Goal: Contribute content: Add original content to the website for others to see

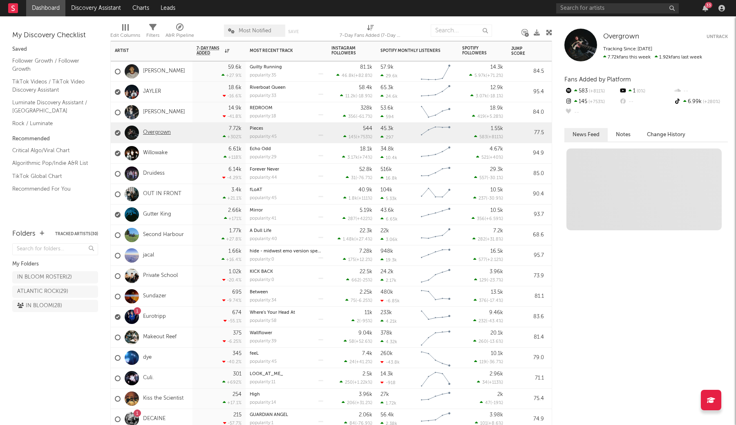
click at [157, 133] on link "Overgrown" at bounding box center [157, 132] width 28 height 7
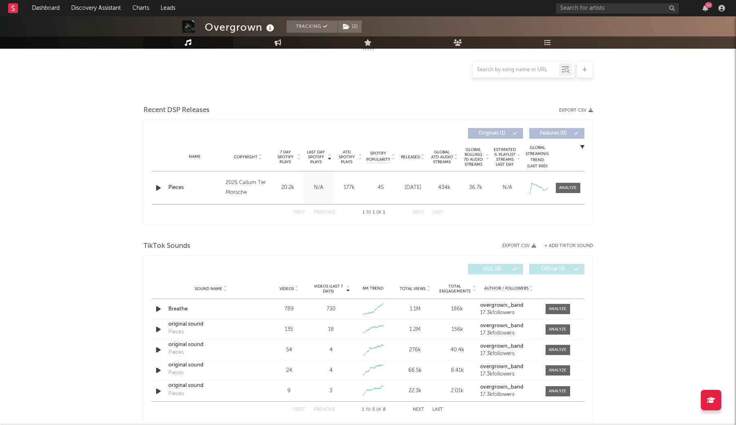
select select "1w"
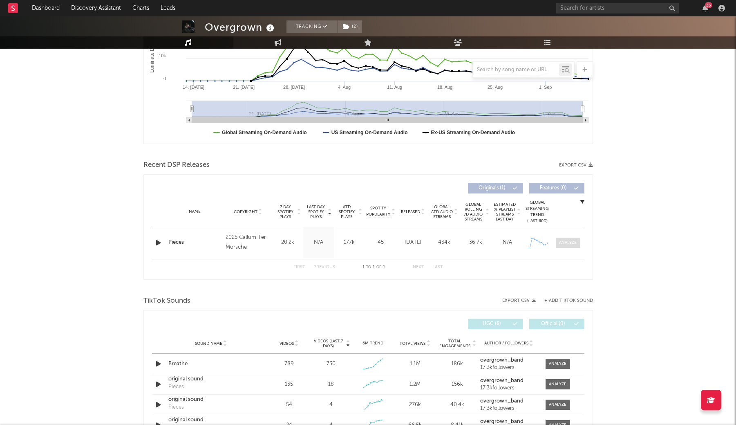
click at [573, 241] on div at bounding box center [568, 242] width 18 height 6
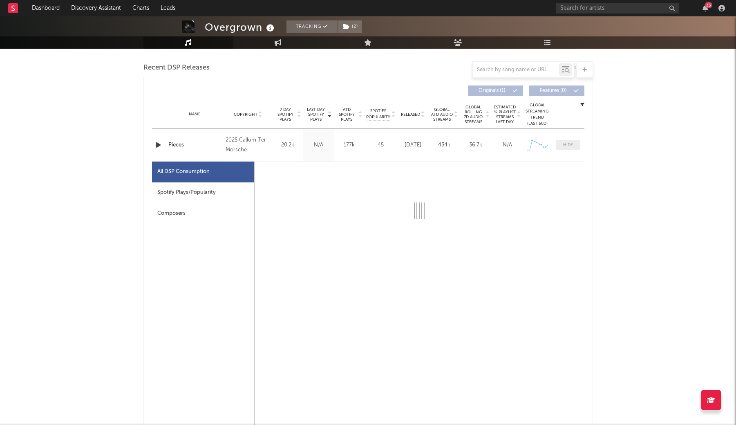
scroll to position [304, 0]
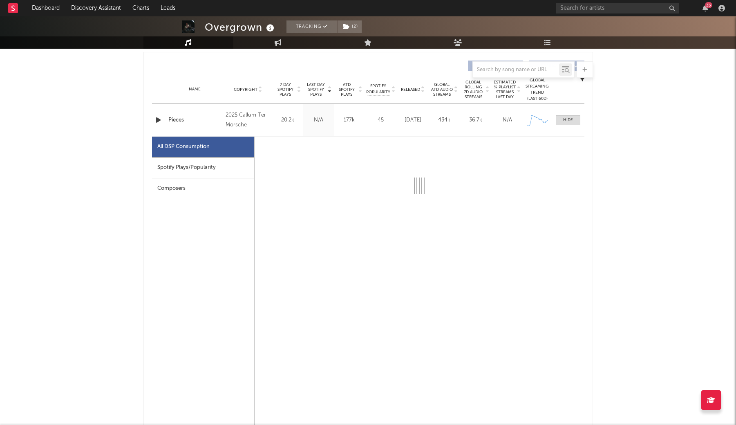
select select "1w"
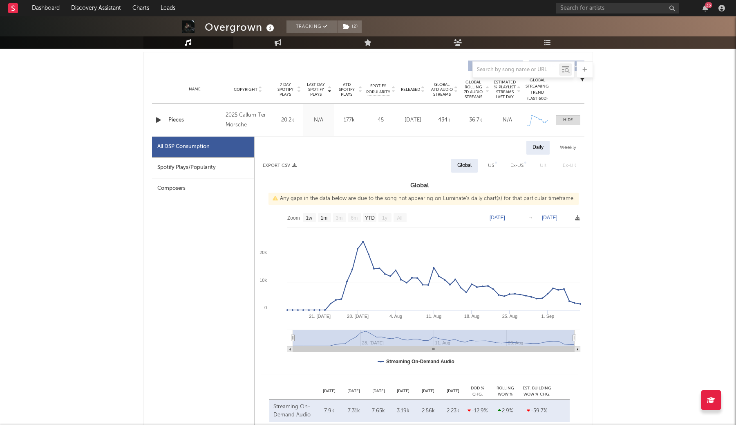
click at [658, 130] on div "Overgrown Tracking ( 2 ) Dominican Republic | Breakcore Edit Tracking ( 2 ) Ema…" at bounding box center [368, 427] width 736 height 1431
drag, startPoint x: 698, startPoint y: 2, endPoint x: 624, endPoint y: 93, distance: 116.7
click at [624, 93] on div "Overgrown Tracking ( 2 ) Dominican Republic | Breakcore Edit Tracking ( 2 ) Ema…" at bounding box center [368, 427] width 736 height 1431
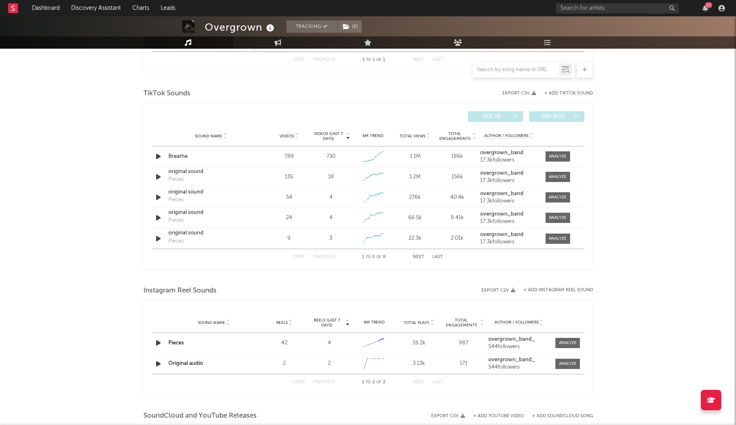
scroll to position [792, 0]
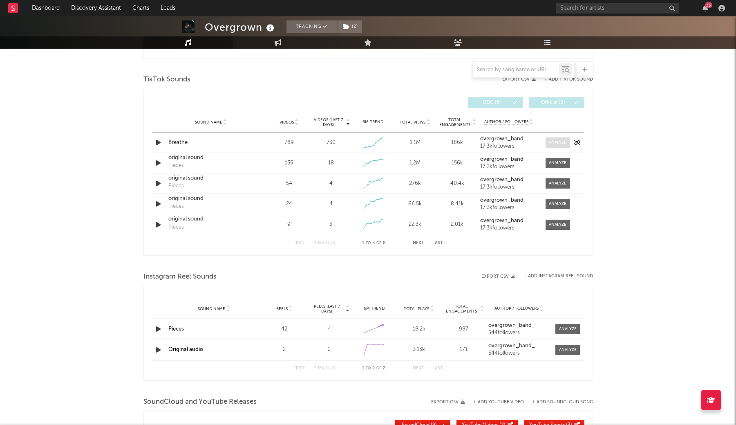
click at [554, 145] on span at bounding box center [557, 142] width 25 height 10
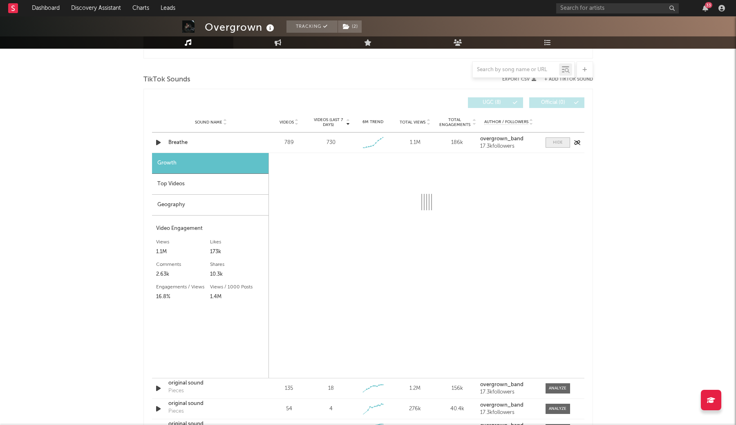
scroll to position [815, 0]
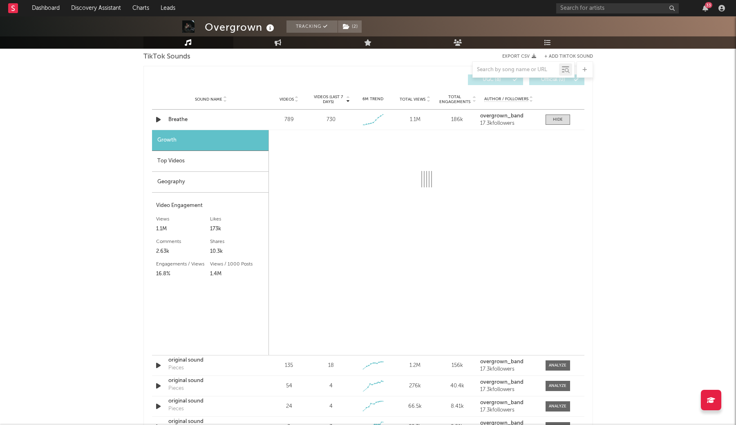
select select "1w"
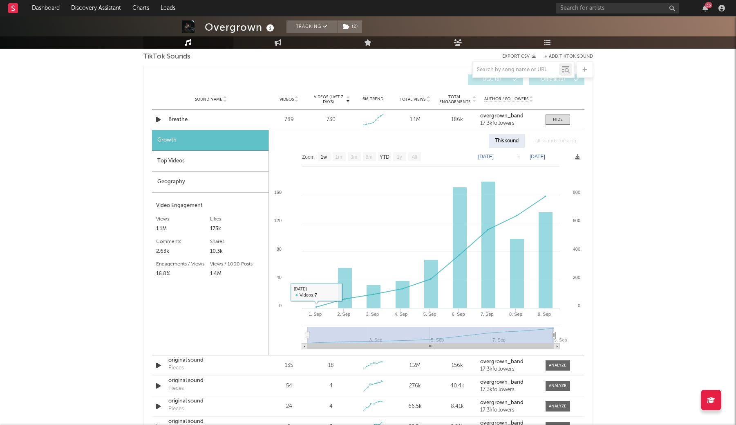
click at [194, 155] on div "Top Videos" at bounding box center [210, 161] width 116 height 21
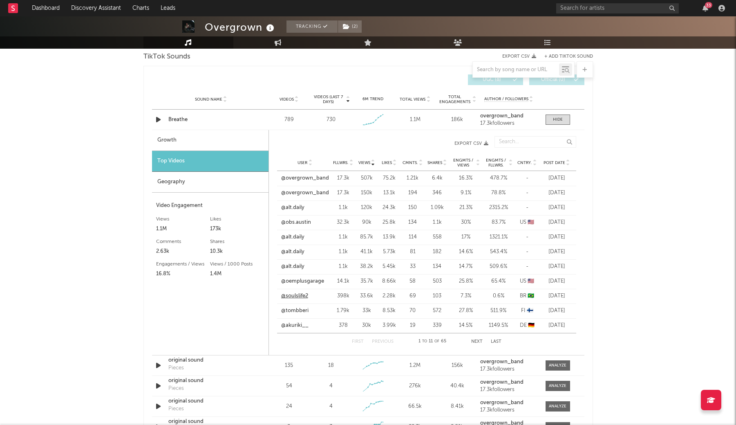
click at [303, 297] on link "@soulslife2" at bounding box center [294, 296] width 27 height 8
click at [556, 161] on span "Post Date" at bounding box center [554, 162] width 22 height 5
click at [299, 282] on link "@lcharlesblack" at bounding box center [299, 281] width 36 height 8
click at [299, 326] on link "@zweitaktmoped" at bounding box center [302, 325] width 43 height 8
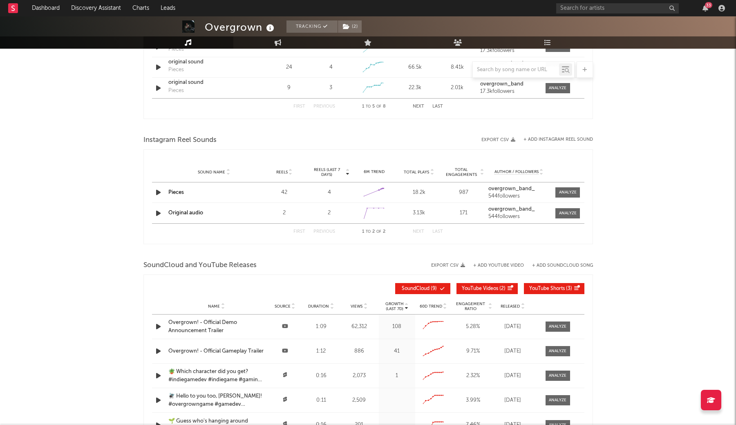
scroll to position [1155, 0]
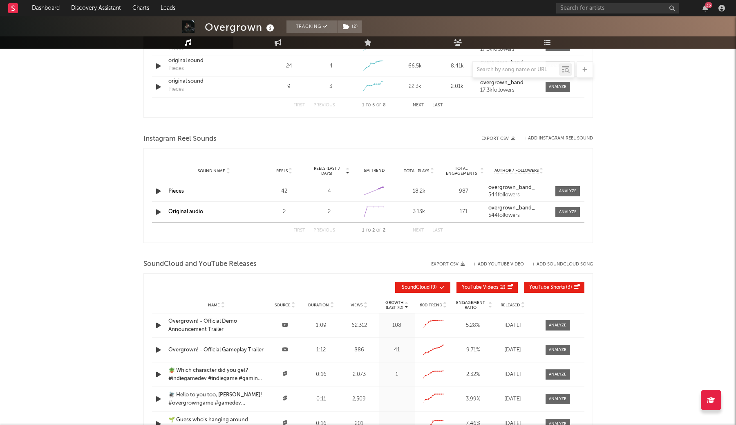
click at [542, 139] on button "+ Add Instagram Reel Sound" at bounding box center [557, 138] width 69 height 4
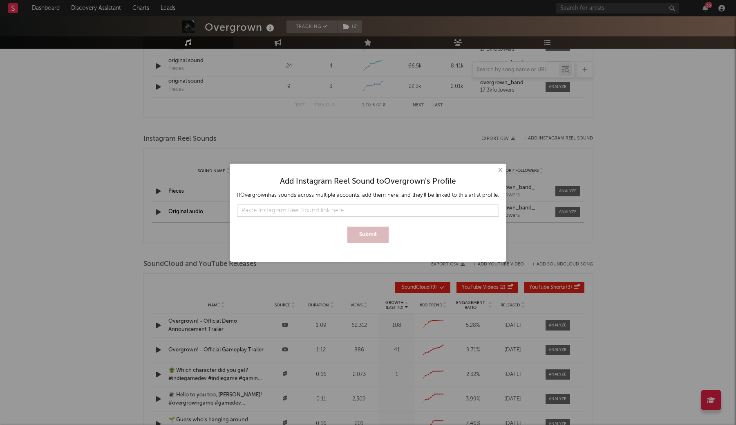
click at [498, 170] on button "×" at bounding box center [499, 169] width 9 height 9
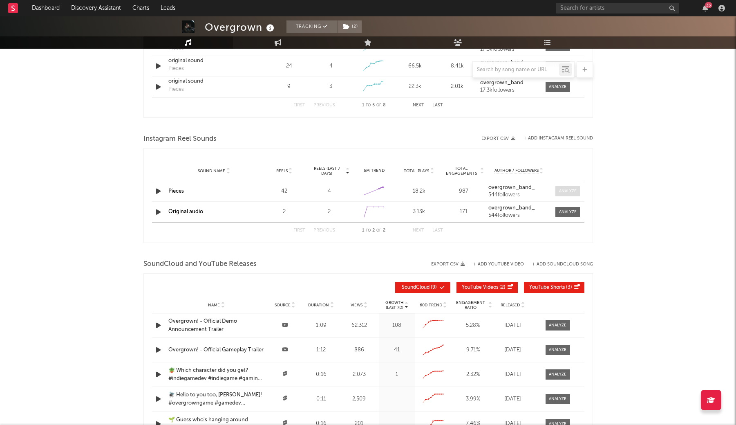
click at [560, 194] on span at bounding box center [567, 191] width 25 height 10
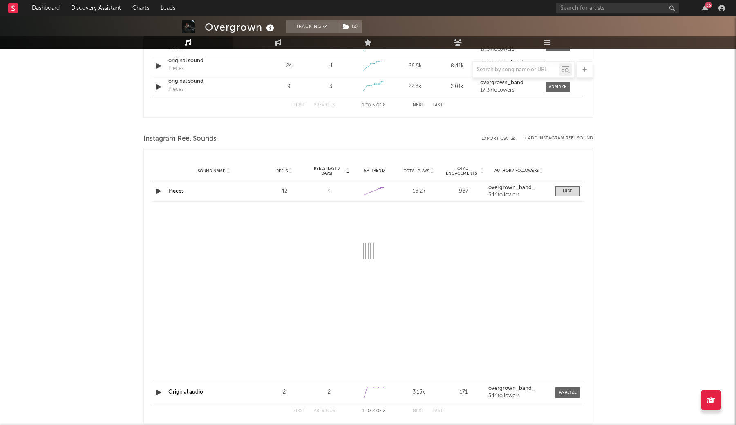
select select "1w"
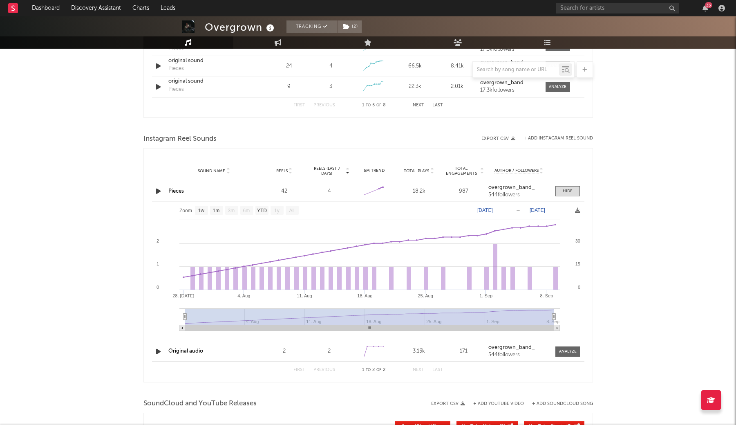
click at [174, 190] on link "Pieces" at bounding box center [176, 190] width 16 height 5
click at [551, 135] on div "Instagram Reel Sounds" at bounding box center [367, 139] width 449 height 14
click at [547, 138] on button "+ Add Instagram Reel Sound" at bounding box center [557, 138] width 69 height 4
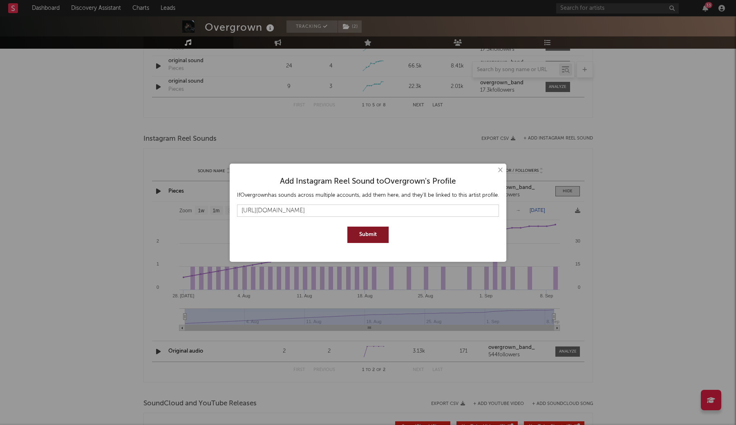
click at [377, 238] on button "Submit" at bounding box center [367, 234] width 41 height 16
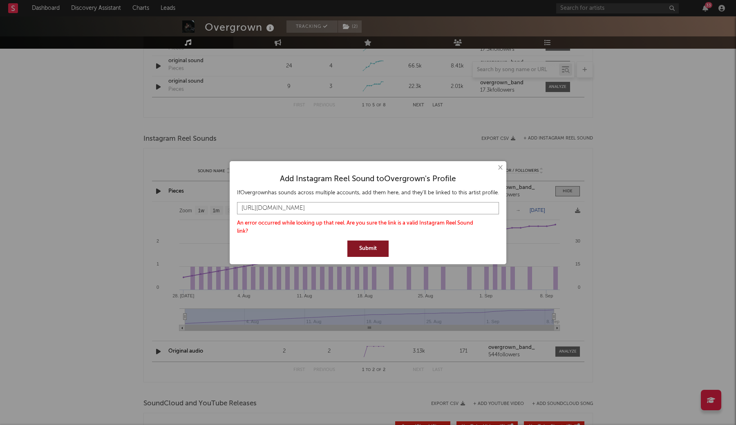
click at [425, 209] on input "https://www.instagram.com/reels/audio/1151478023491476/" at bounding box center [368, 208] width 262 height 12
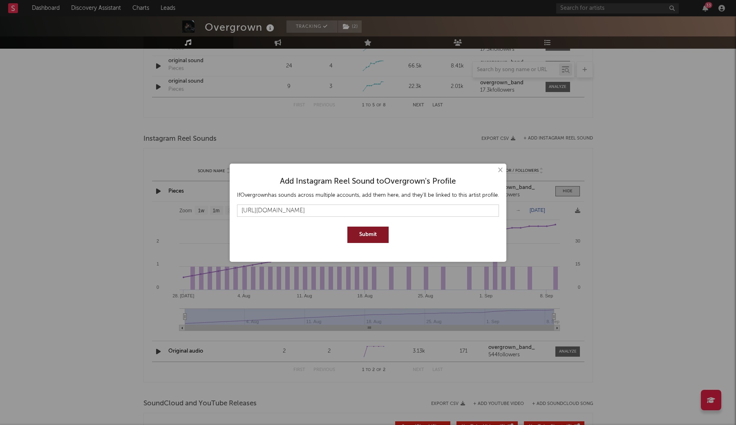
click at [372, 233] on button "Submit" at bounding box center [367, 234] width 41 height 16
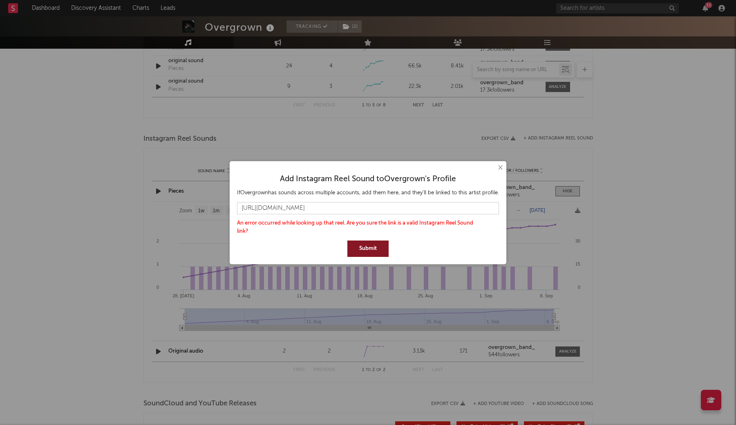
click at [351, 221] on div "An error occurred while looking up that reel. Are you sure the link is a valid …" at bounding box center [359, 227] width 245 height 16
click at [242, 231] on div "An error occurred while looking up that reel. Are you sure the link is a valid …" at bounding box center [359, 227] width 245 height 16
click at [369, 246] on button "Submit" at bounding box center [367, 248] width 41 height 16
drag, startPoint x: 263, startPoint y: 210, endPoint x: 204, endPoint y: 208, distance: 58.9
click at [204, 208] on div "× Add Instagram Reel Sound to Overgrown 's Profile If Overgrown has sounds acro…" at bounding box center [368, 212] width 736 height 425
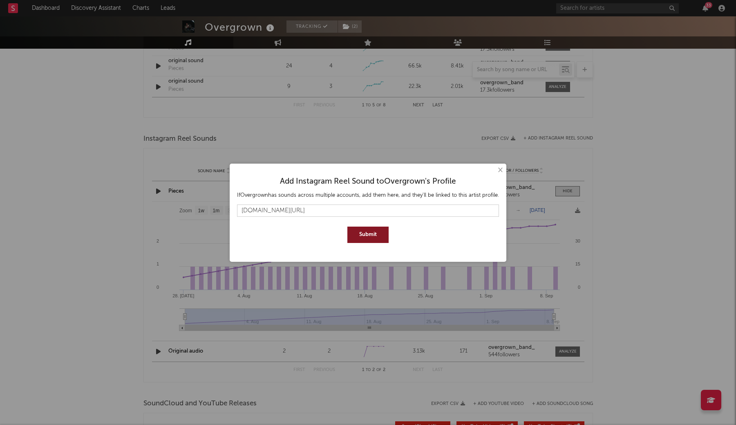
click at [375, 237] on button "Submit" at bounding box center [367, 234] width 41 height 16
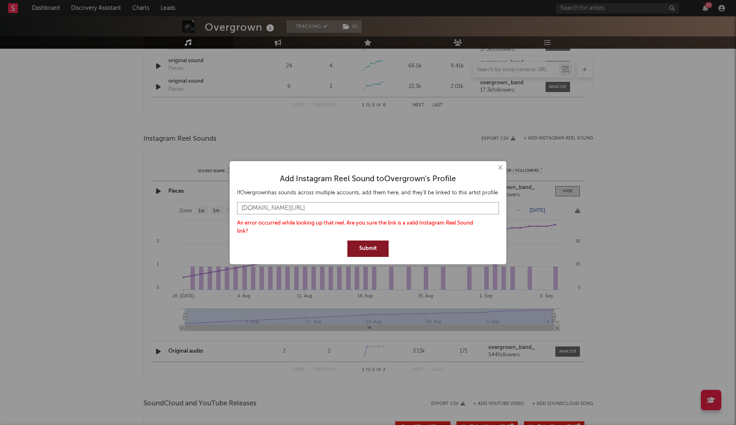
drag, startPoint x: 259, startPoint y: 208, endPoint x: 220, endPoint y: 208, distance: 38.8
click at [220, 208] on div "× Add Instagram Reel Sound to Overgrown 's Profile If Overgrown has sounds acro…" at bounding box center [368, 212] width 736 height 425
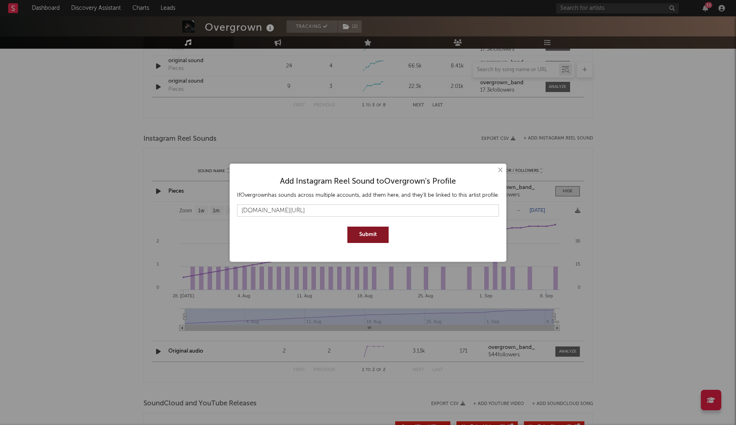
click at [375, 237] on button "Submit" at bounding box center [367, 234] width 41 height 16
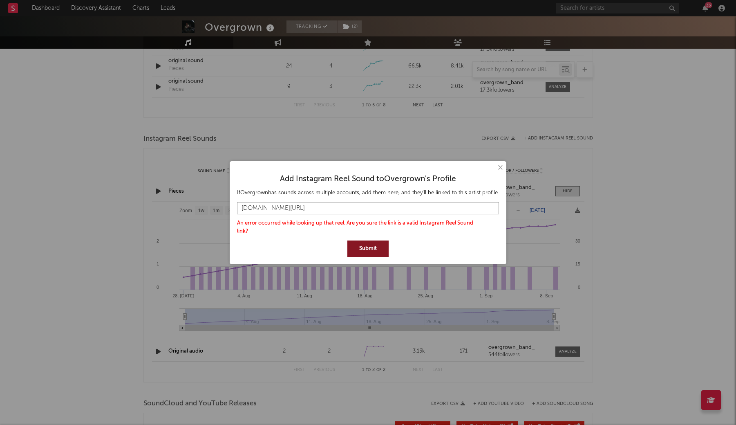
click at [319, 207] on input "instagram.com/reels/audio/1151478023491476" at bounding box center [368, 208] width 262 height 12
paste input "https://www.instagram.com/reels/audio/1151478023491476/"
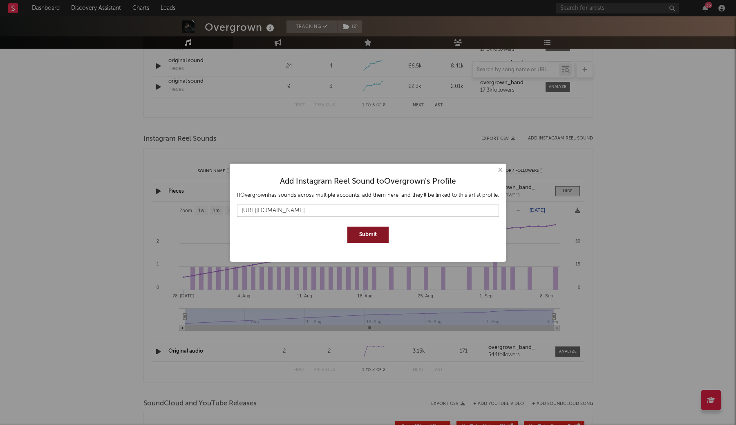
click at [360, 237] on button "Submit" at bounding box center [367, 234] width 41 height 16
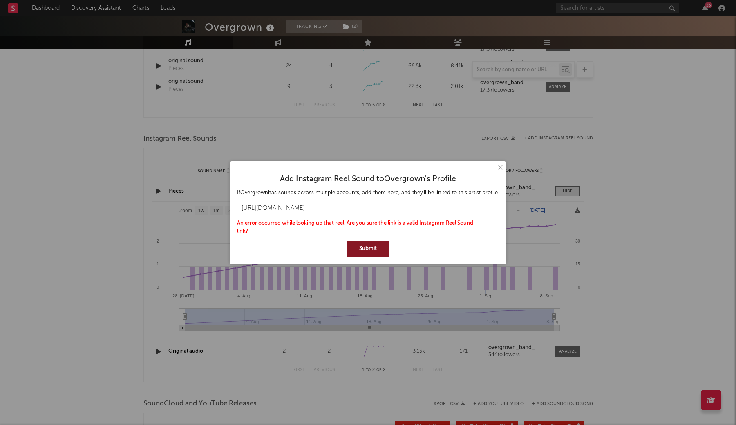
click at [359, 212] on input "https://www.instagram.com/reels/audio/1151478023491476/" at bounding box center [368, 208] width 262 height 12
paste input "/DOGGC7YiG0r"
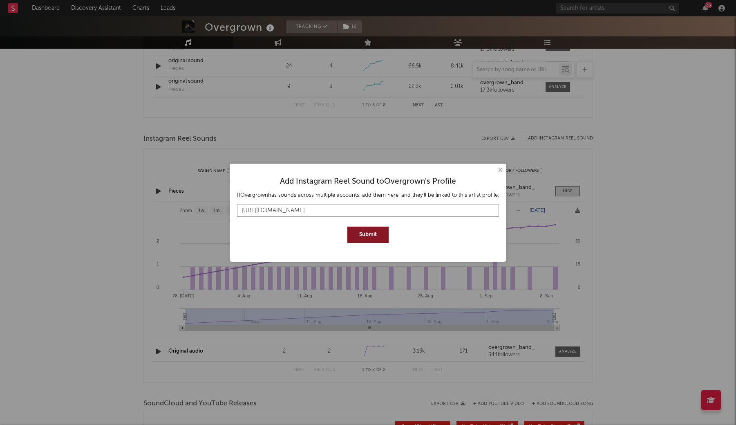
type input "https://www.instagram.com/reel/DOGGC7YiG0r/"
click at [360, 243] on div "Add Instagram Reel Sound to Overgrown 's Profile If Overgrown has sounds across…" at bounding box center [368, 207] width 268 height 78
click at [360, 232] on button "Submit" at bounding box center [367, 234] width 41 height 16
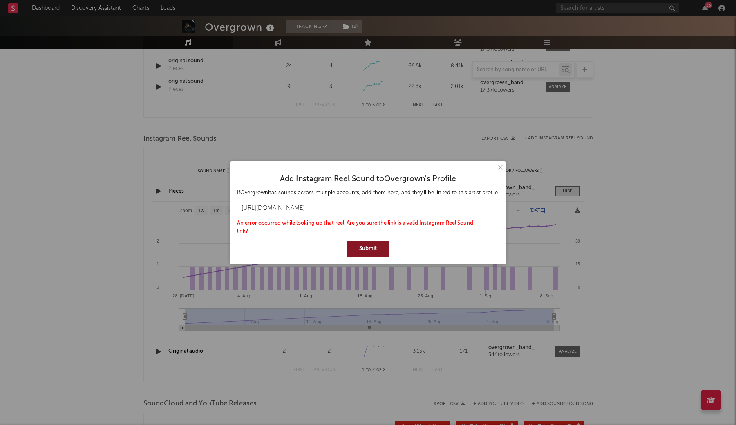
click at [374, 213] on input "https://www.instagram.com/reel/DOGGC7YiG0r/" at bounding box center [368, 208] width 262 height 12
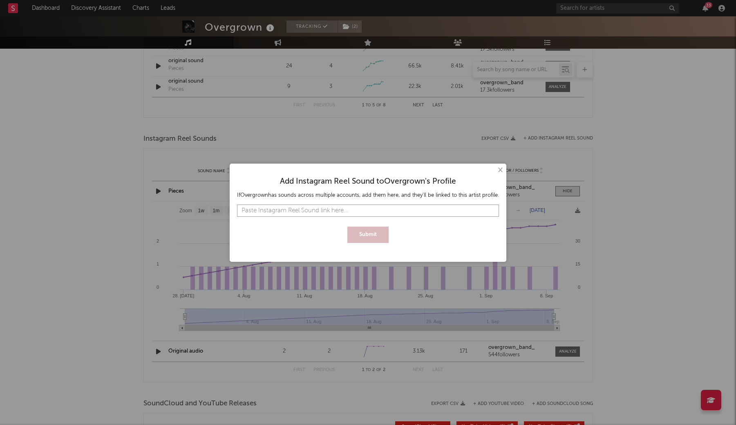
paste input "https://www.instagram.com/reels/audio/1151478023491476?igsh=NTc4MTIwNjQ2YQ=="
click at [366, 239] on button "Submit" at bounding box center [367, 234] width 41 height 16
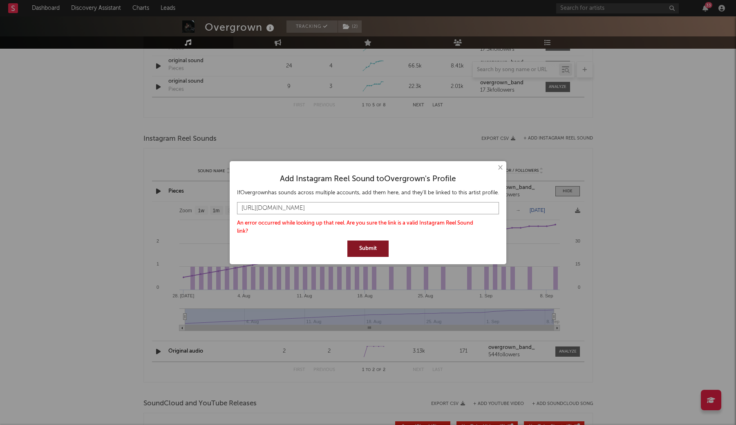
click at [489, 208] on input "https://www.instagram.com/reels/audio/1151478023491476?igsh=NTc4MTIwNjQ2YQ==" at bounding box center [368, 208] width 262 height 12
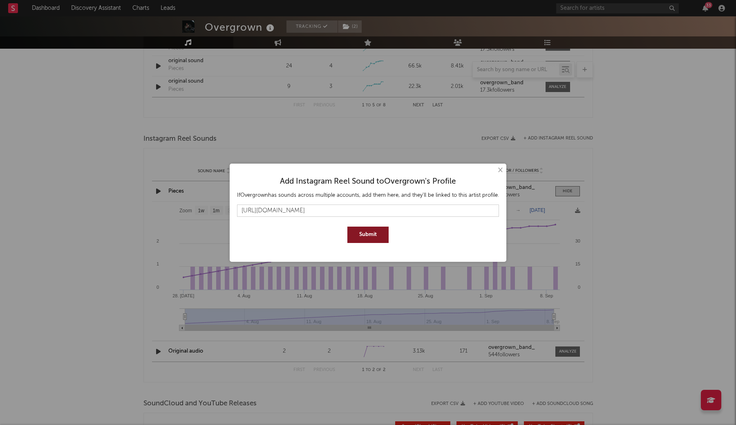
click at [374, 237] on button "Submit" at bounding box center [367, 234] width 41 height 16
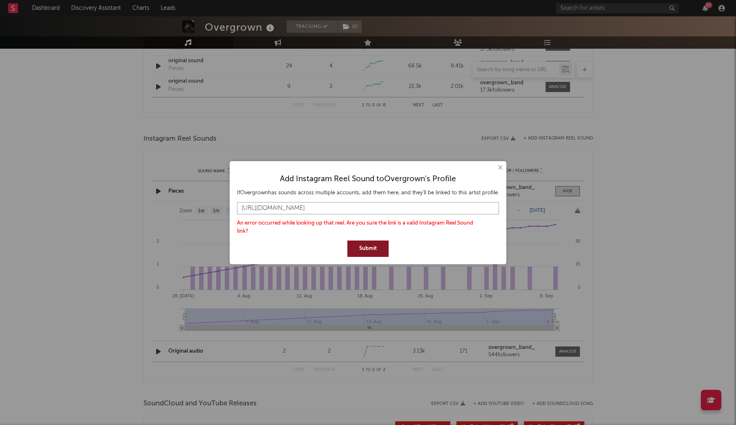
drag, startPoint x: 409, startPoint y: 208, endPoint x: 526, endPoint y: 208, distance: 116.9
click at [526, 208] on div "× Add Instagram Reel Sound to Overgrown 's Profile If Overgrown has sounds acro…" at bounding box center [368, 212] width 736 height 425
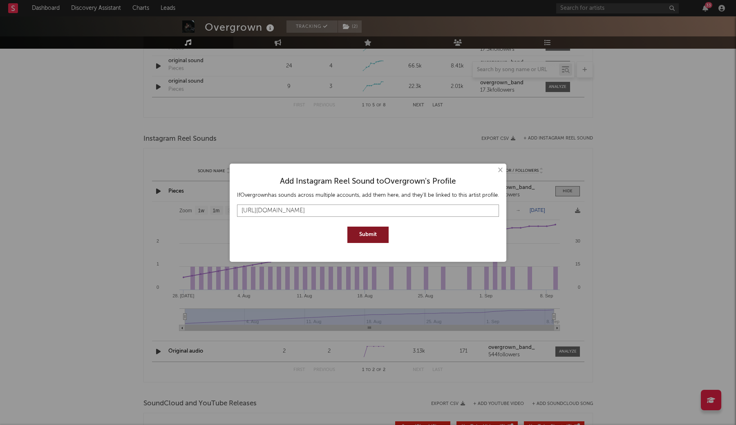
type input "https://www.instagram.com/reels/audio/1151478023491476"
click at [368, 234] on button "Submit" at bounding box center [367, 234] width 41 height 16
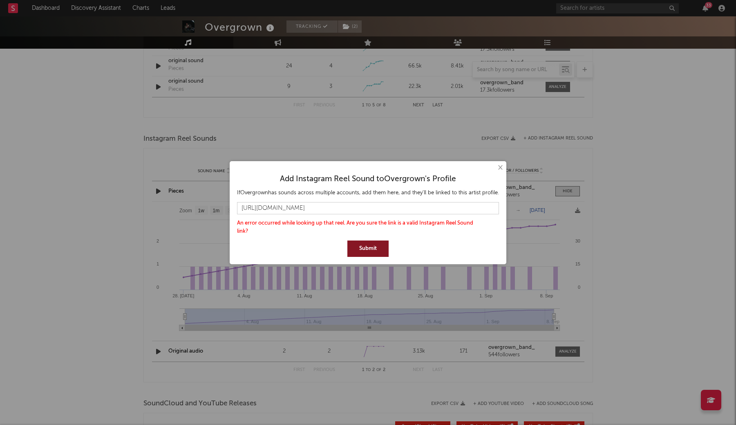
click at [495, 167] on button "×" at bounding box center [499, 167] width 9 height 9
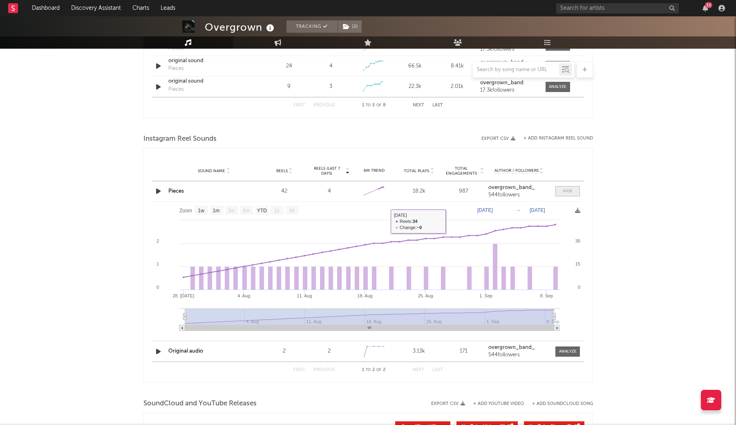
click at [574, 188] on span at bounding box center [567, 191] width 25 height 10
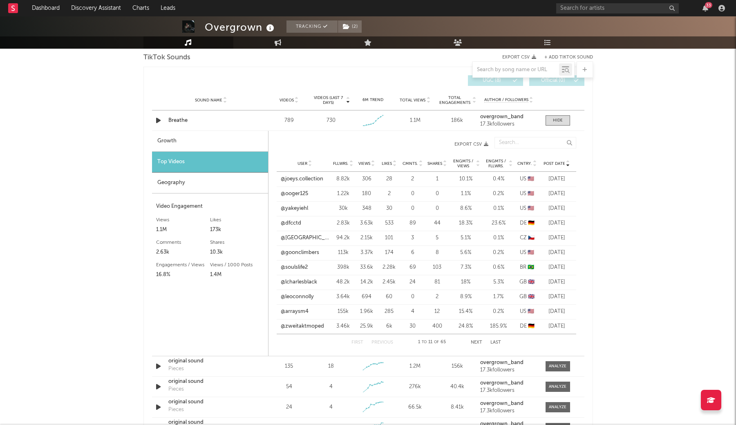
scroll to position [813, 0]
click at [471, 342] on button "Next" at bounding box center [476, 343] width 11 height 4
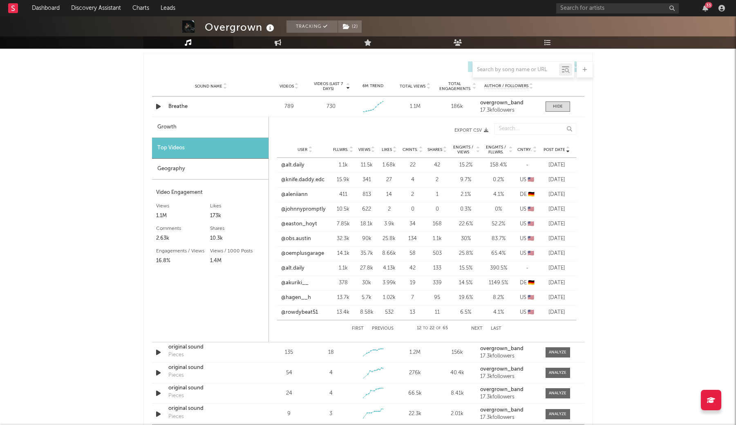
scroll to position [791, 0]
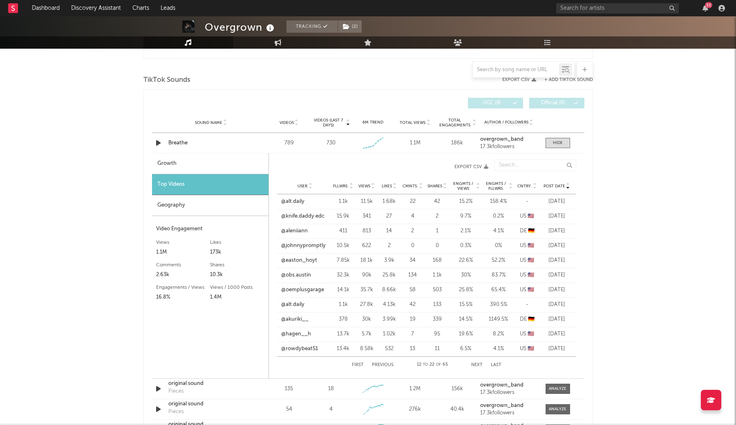
click at [222, 156] on div "Growth" at bounding box center [210, 163] width 116 height 21
select select "1w"
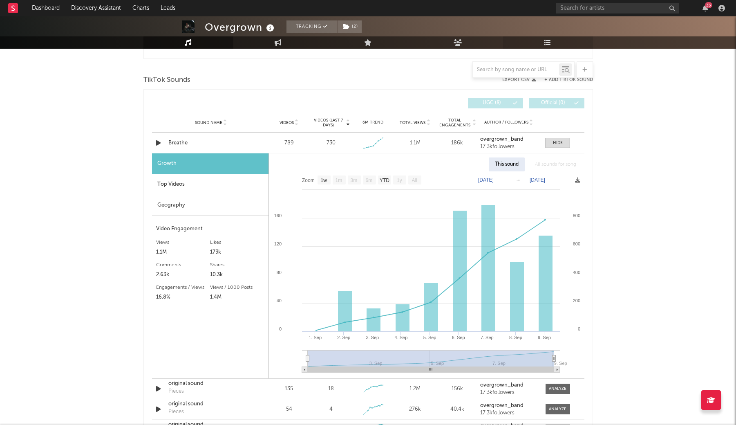
click at [558, 45] on link "Playlists/Charts" at bounding box center [548, 42] width 90 height 12
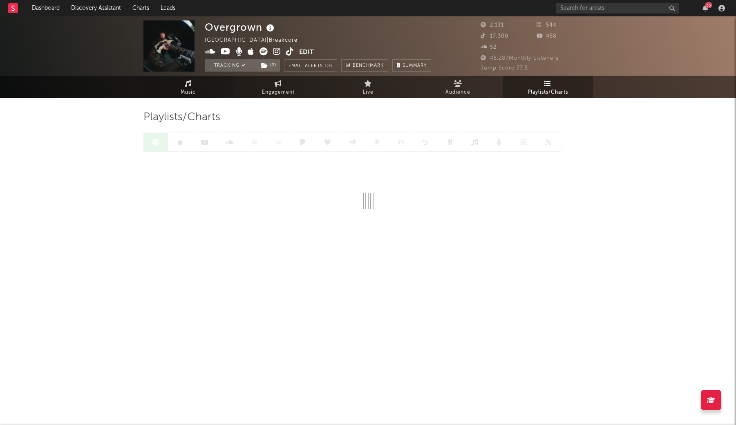
click at [202, 84] on link "Music" at bounding box center [188, 87] width 90 height 22
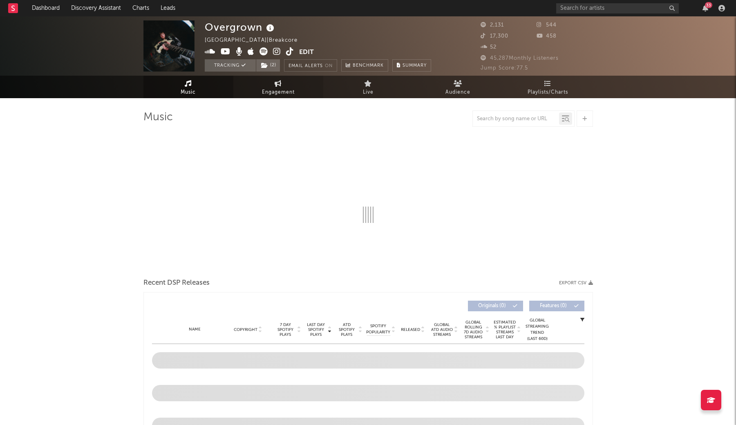
click at [322, 85] on link "Engagement" at bounding box center [278, 87] width 90 height 22
select select "1w"
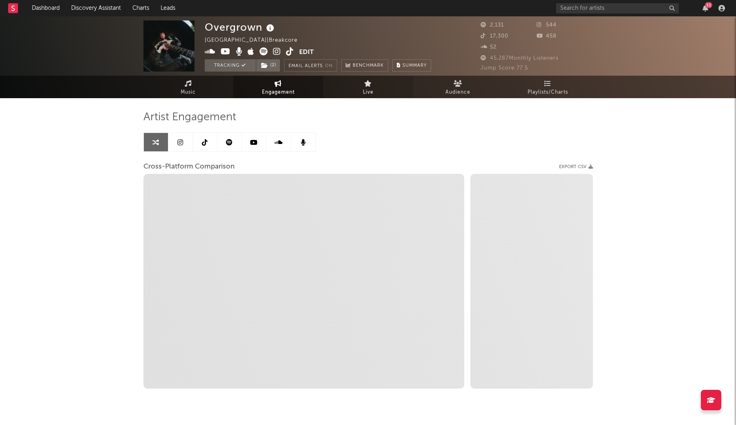
click at [350, 85] on link "Live" at bounding box center [368, 87] width 90 height 22
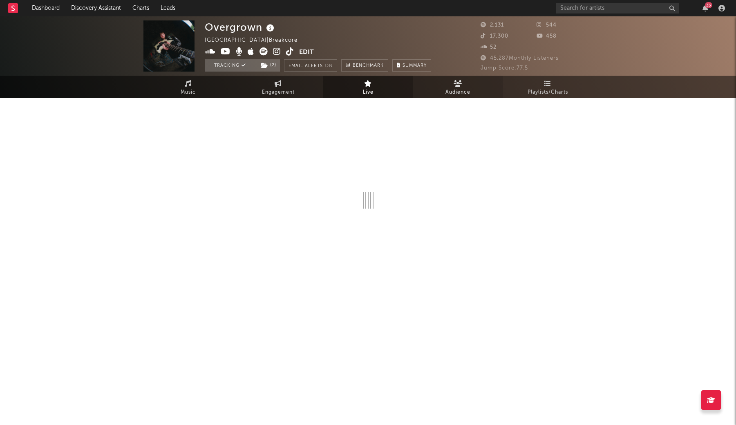
click at [433, 89] on link "Audience" at bounding box center [458, 87] width 90 height 22
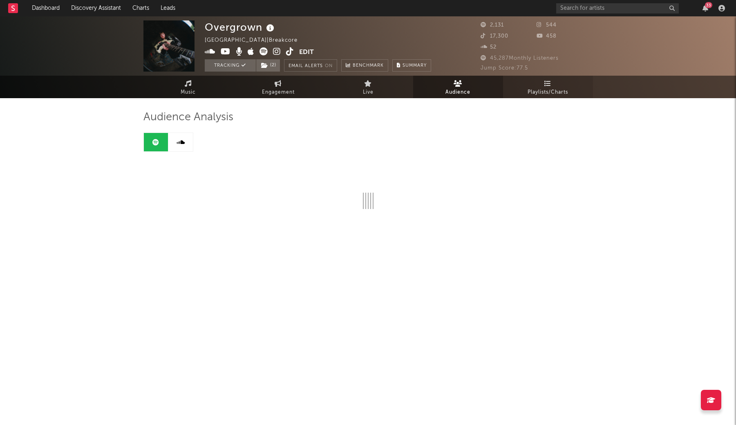
click at [569, 83] on link "Playlists/Charts" at bounding box center [548, 87] width 90 height 22
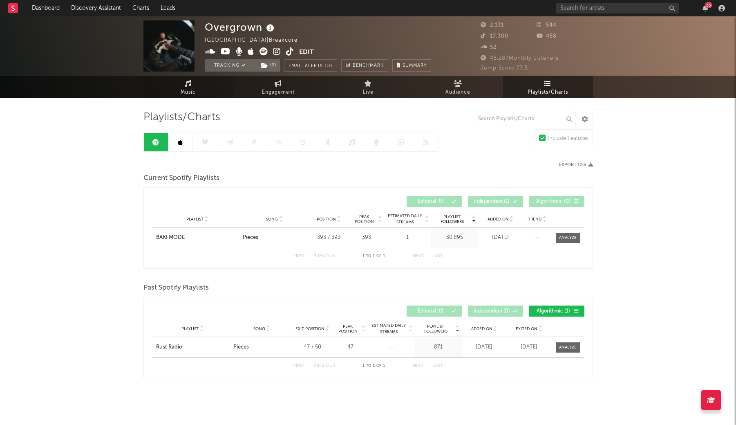
click at [183, 95] on span "Music" at bounding box center [188, 92] width 15 height 10
select select "1w"
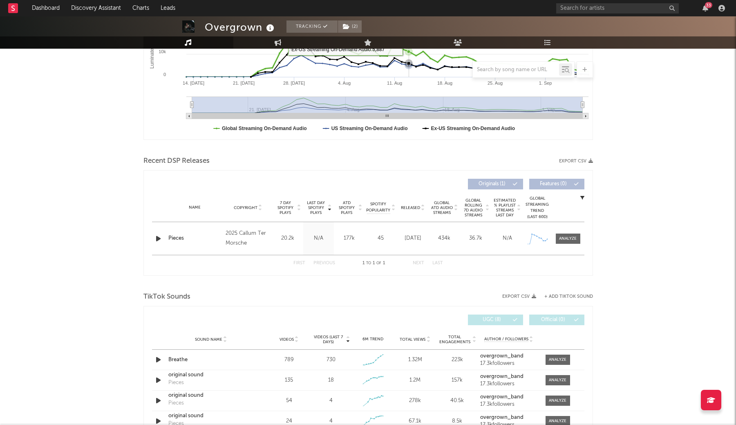
scroll to position [191, 0]
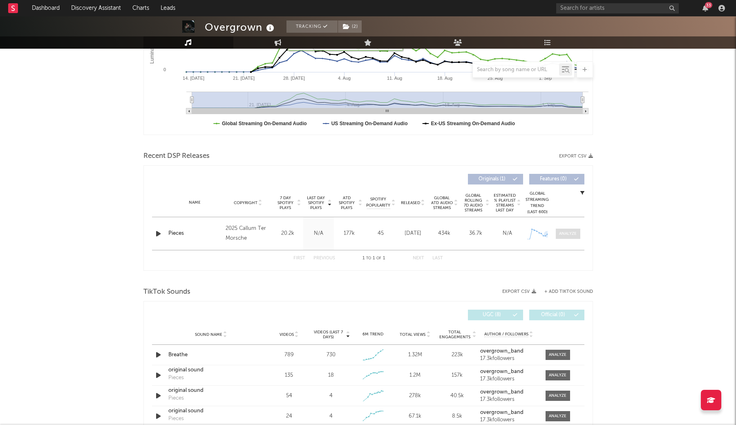
click at [566, 237] on span at bounding box center [568, 233] width 25 height 10
select select "1w"
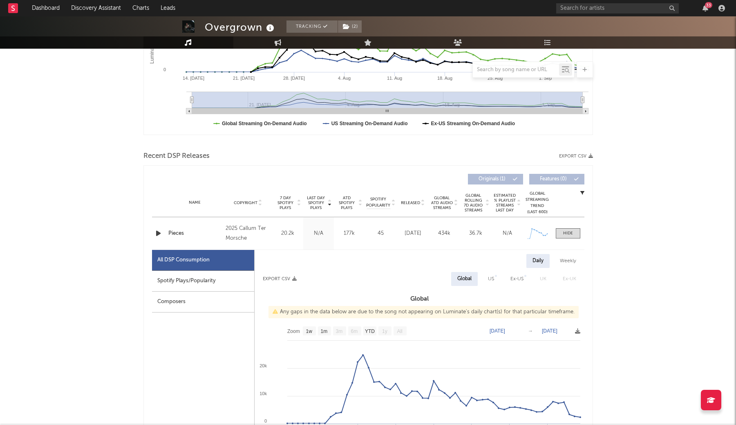
scroll to position [293, 0]
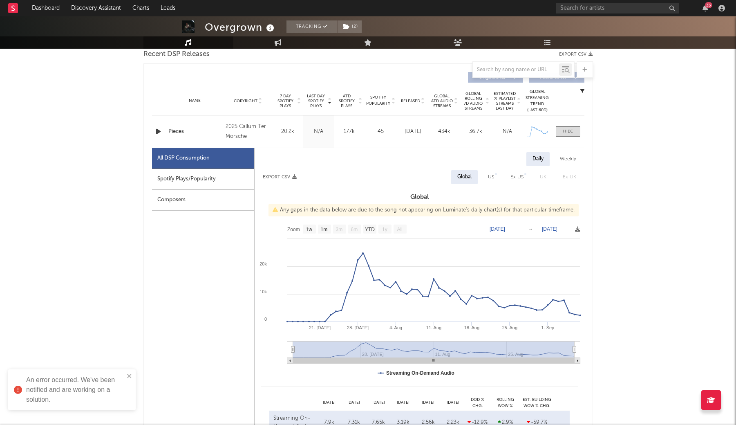
click at [559, 165] on div "Weekly" at bounding box center [568, 159] width 29 height 14
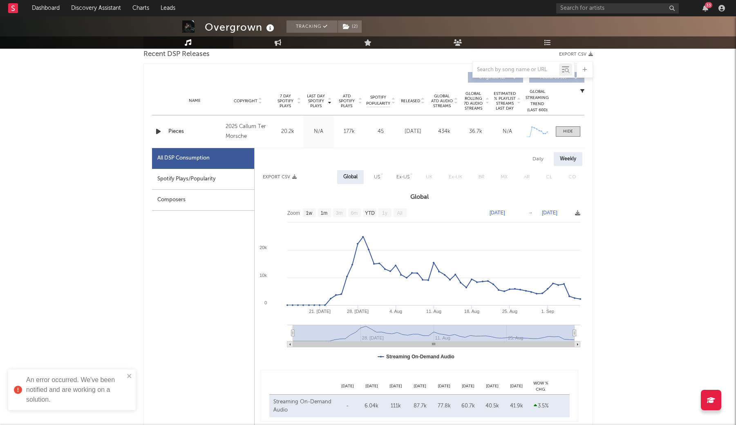
select select "1w"
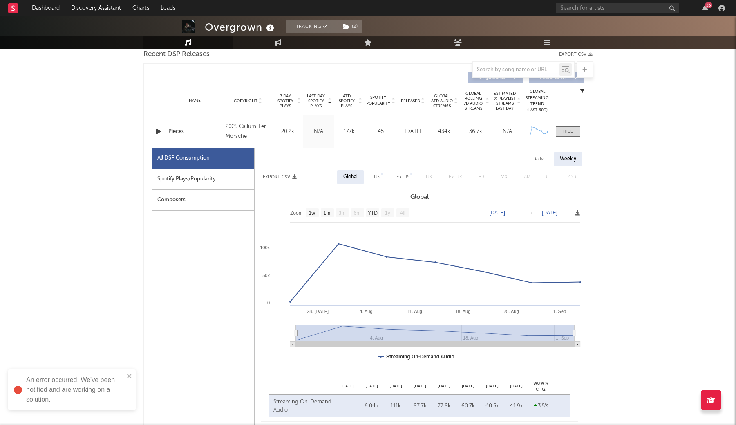
click at [536, 159] on div "Daily" at bounding box center [537, 159] width 23 height 14
select select "1w"
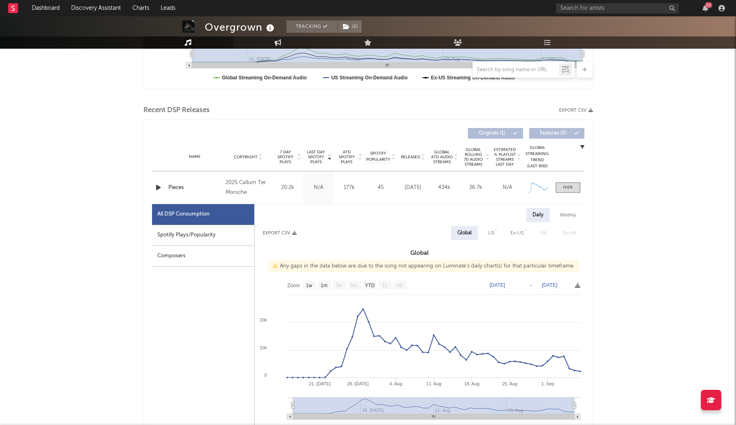
scroll to position [229, 0]
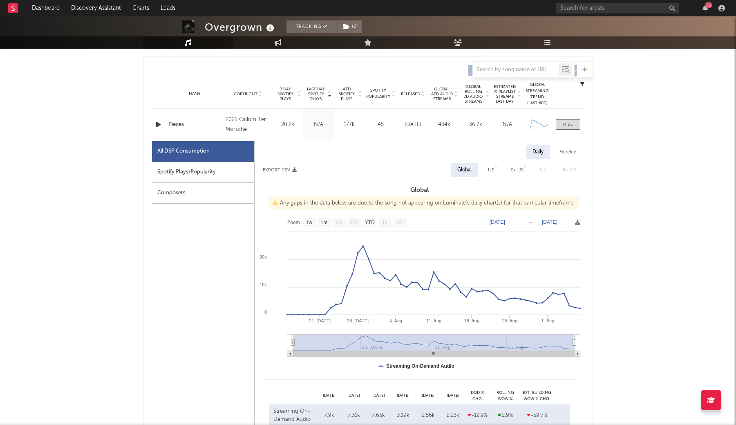
scroll to position [300, 0]
click at [665, 73] on div "Overgrown Tracking ( 2 ) Dominican Republic | Breakcore Edit Tracking ( 2 ) Ema…" at bounding box center [368, 431] width 736 height 1431
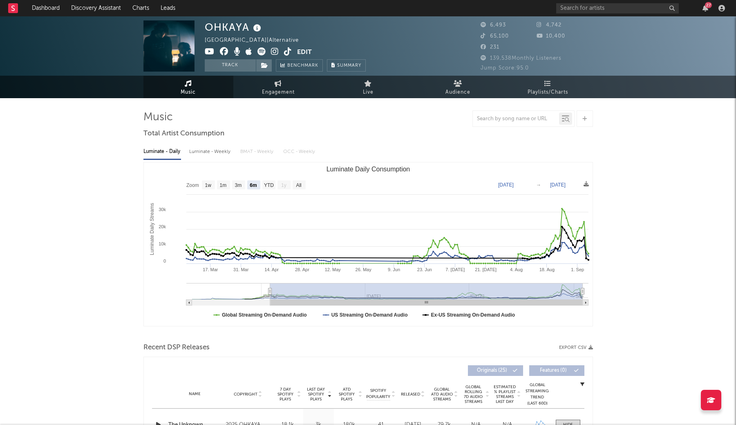
select select "6m"
select select "1w"
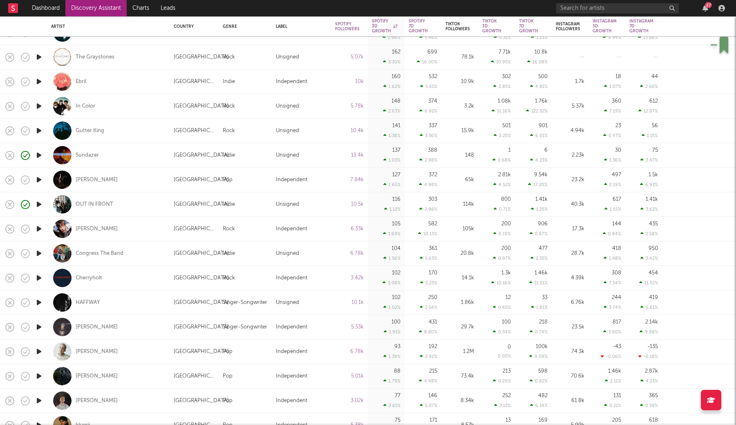
click at [104, 10] on link "Discovery Assistant" at bounding box center [95, 8] width 61 height 16
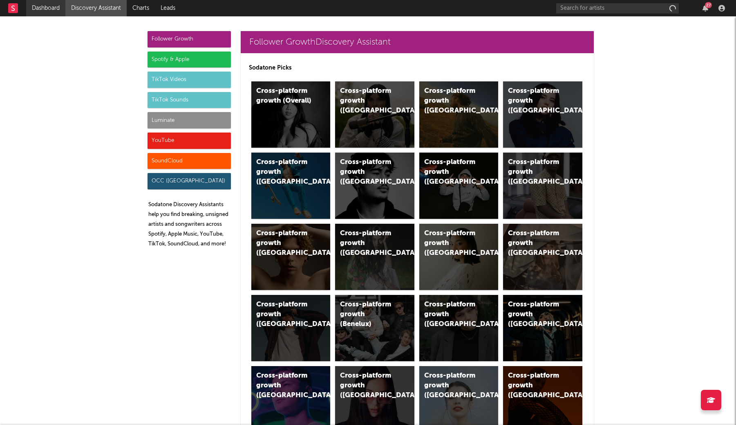
click at [51, 4] on link "Dashboard" at bounding box center [45, 8] width 39 height 16
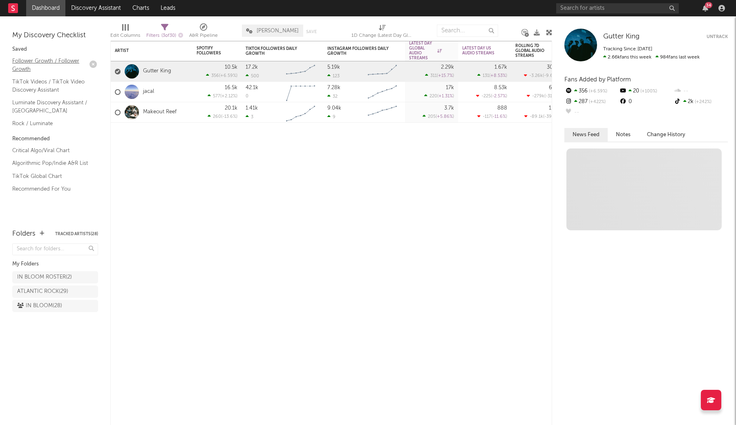
click at [47, 59] on link "Follower Growth / Follower Growth" at bounding box center [51, 64] width 78 height 17
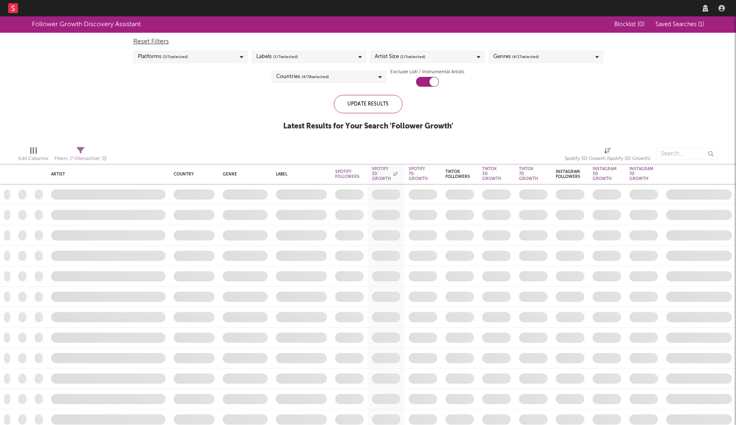
checkbox input "true"
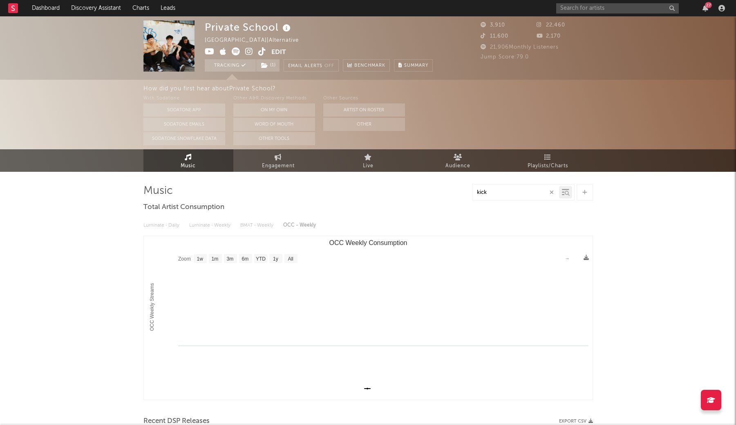
select select "1w"
click at [259, 123] on button "Word Of Mouth" at bounding box center [274, 124] width 82 height 13
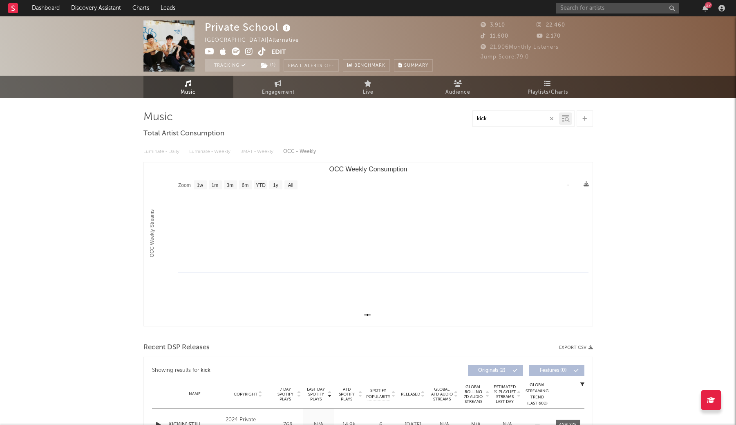
click at [284, 116] on div "kick" at bounding box center [367, 118] width 449 height 16
drag, startPoint x: 139, startPoint y: 108, endPoint x: 320, endPoint y: 233, distance: 220.7
click at [244, 111] on div "kick" at bounding box center [367, 118] width 449 height 16
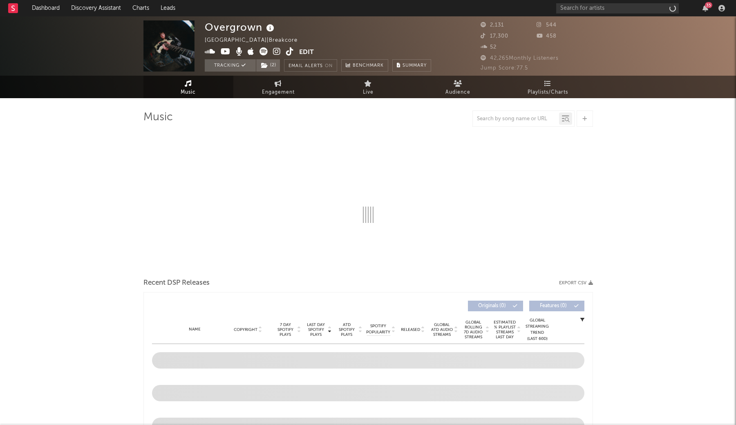
select select "1w"
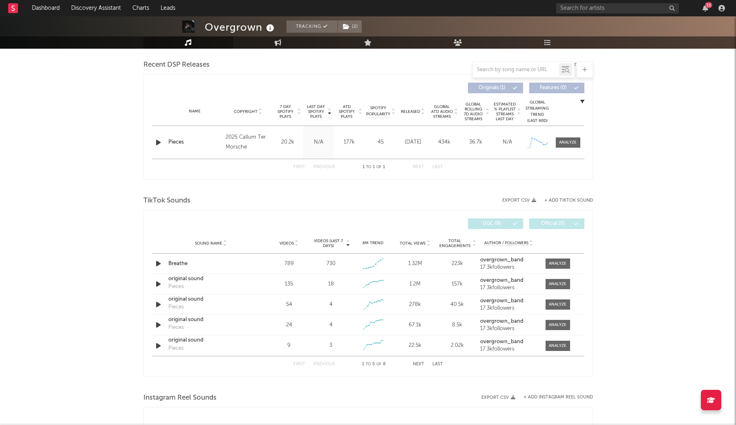
scroll to position [283, 0]
click at [553, 259] on span at bounding box center [557, 262] width 25 height 10
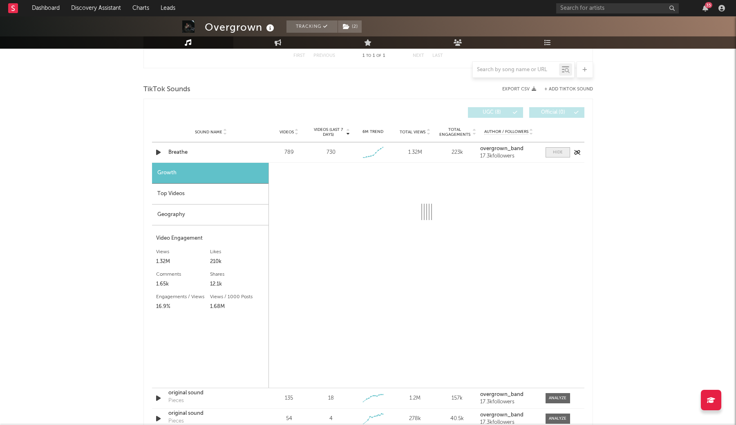
scroll to position [396, 0]
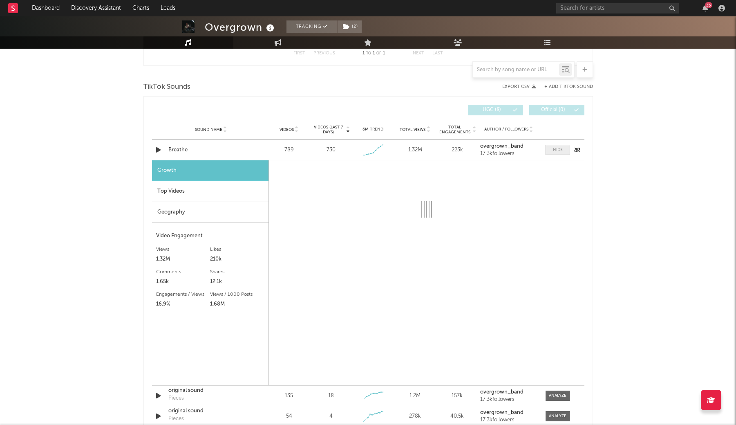
select select "1w"
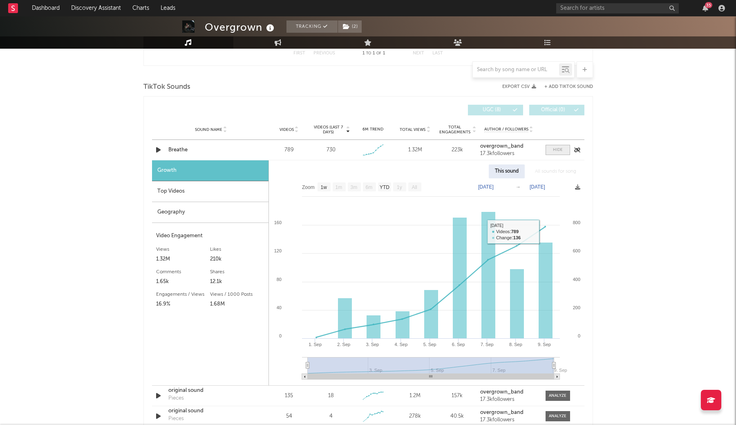
click at [559, 150] on div at bounding box center [558, 150] width 10 height 6
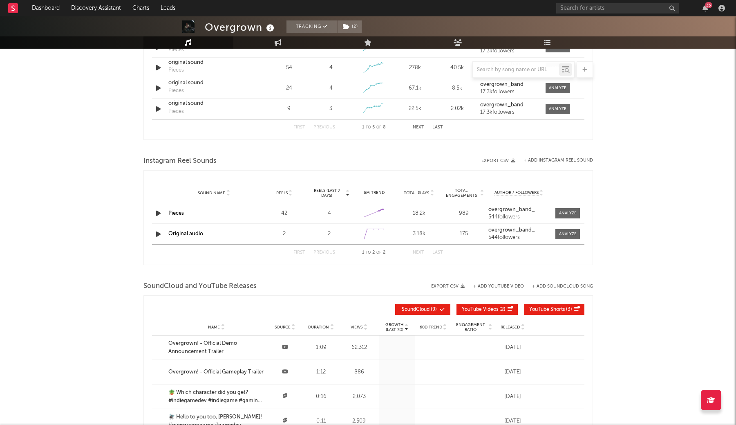
scroll to position [523, 0]
